Goal: Task Accomplishment & Management: Use online tool/utility

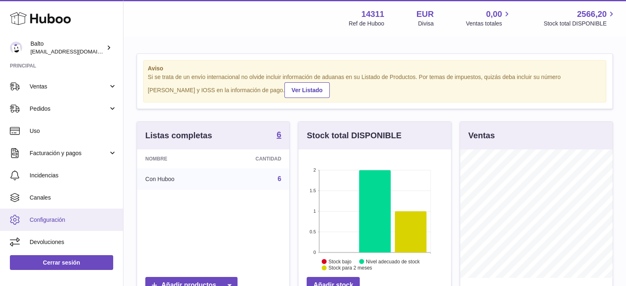
scroll to position [128, 153]
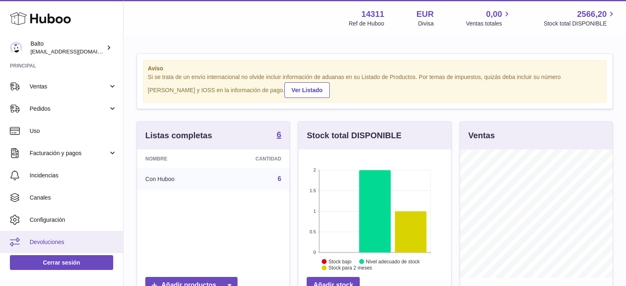
click at [56, 238] on span "Devoluciones" at bounding box center [73, 242] width 87 height 8
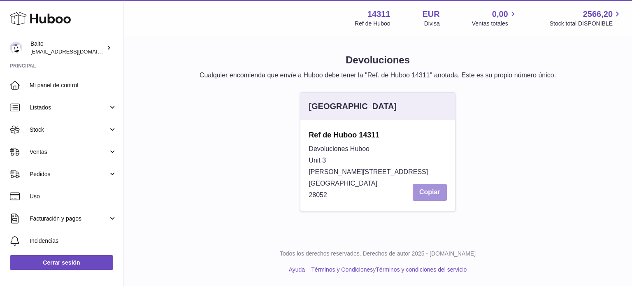
click at [424, 192] on button "Copiar" at bounding box center [430, 192] width 34 height 17
click at [424, 194] on button "Copiar" at bounding box center [430, 192] width 34 height 17
